Goal: Check status: Check status

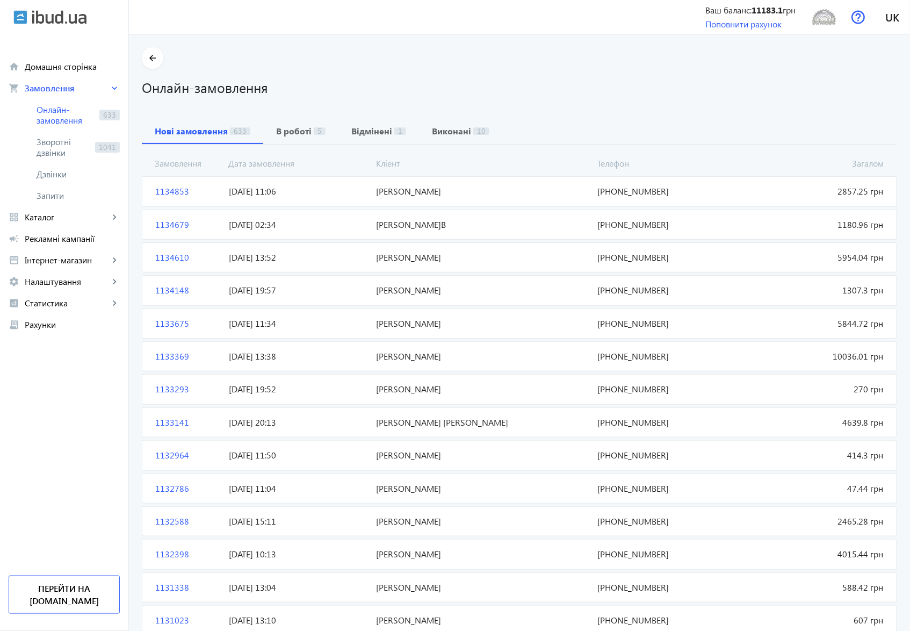
click at [166, 190] on span "1134853" at bounding box center [188, 191] width 74 height 12
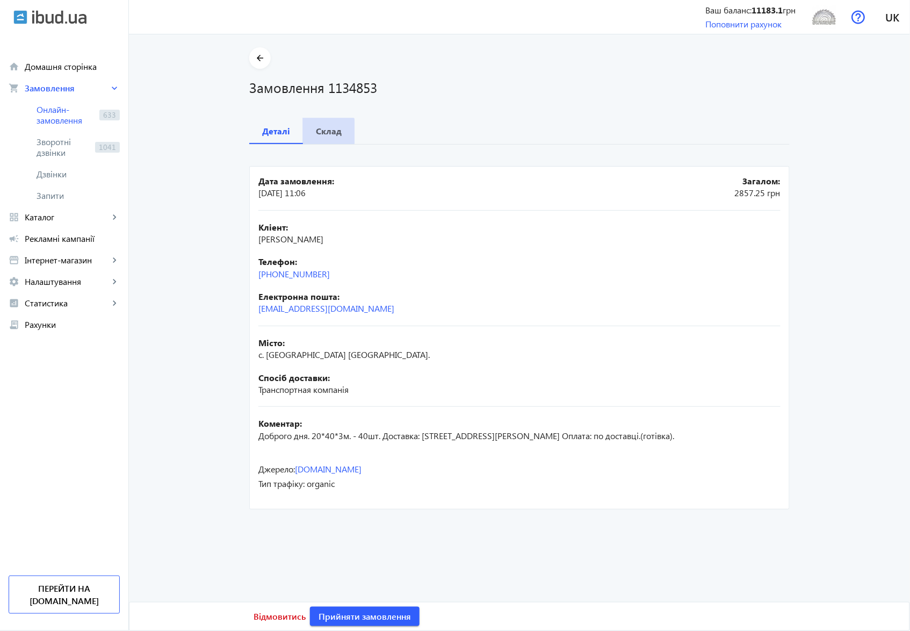
click at [324, 132] on b "Склад" at bounding box center [329, 131] width 26 height 9
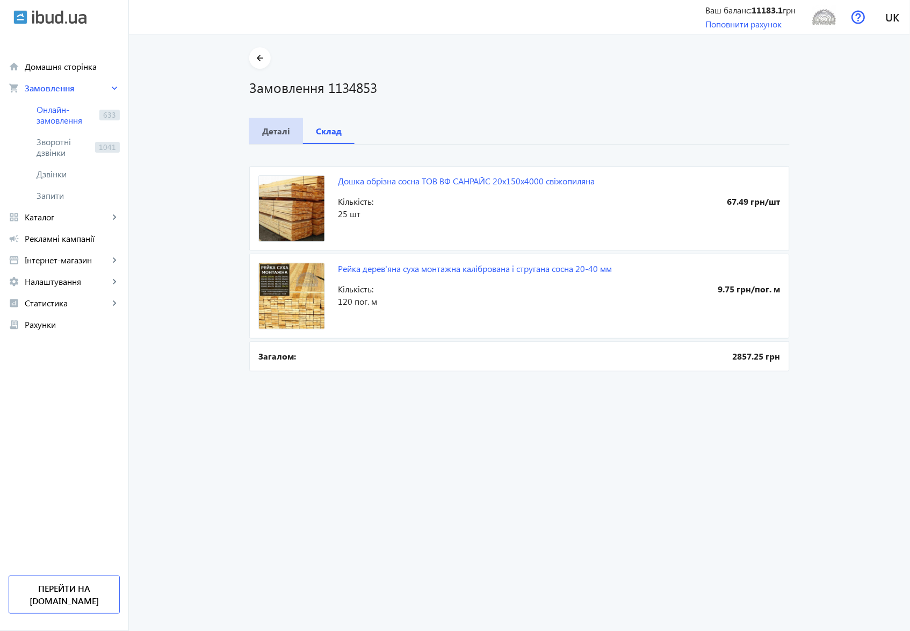
click at [279, 130] on b "Деталі" at bounding box center [276, 131] width 28 height 9
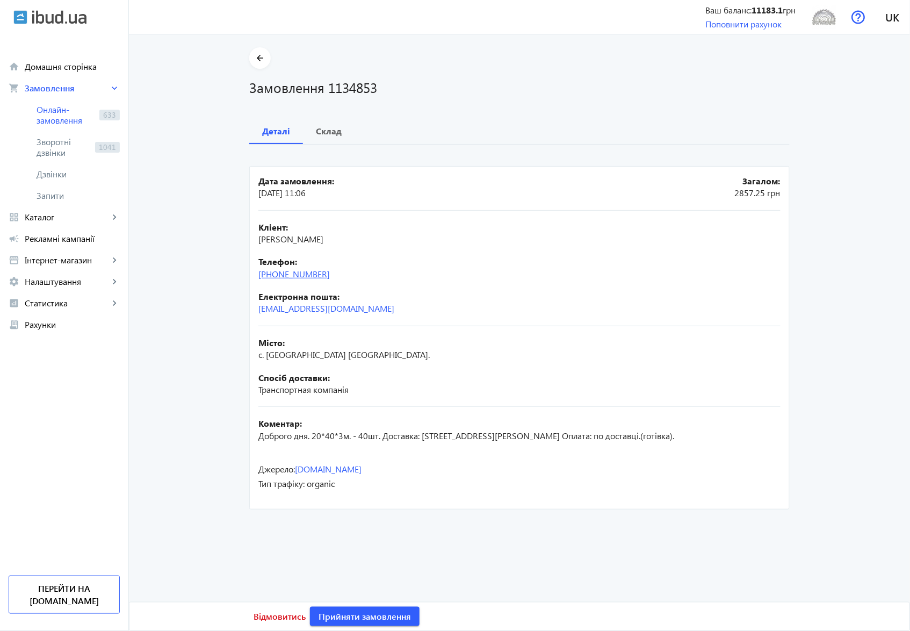
drag, startPoint x: 338, startPoint y: 276, endPoint x: 282, endPoint y: 274, distance: 55.9
click at [282, 274] on div "Телефон: [PHONE_NUMBER]" at bounding box center [520, 268] width 522 height 24
copy link "66) [PHONE_NUMBER]"
